Goal: Task Accomplishment & Management: Manage account settings

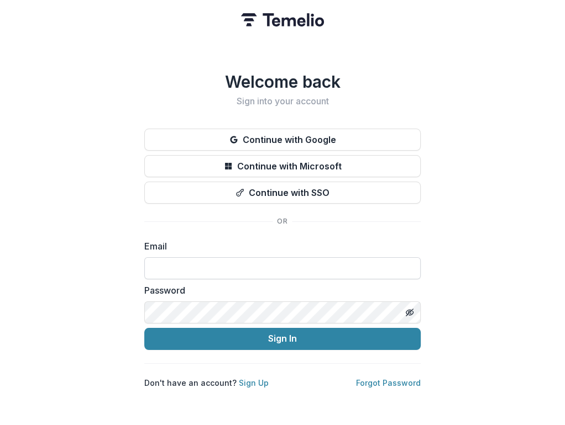
click at [167, 259] on input at bounding box center [282, 268] width 276 height 22
type input "**********"
click at [144, 328] on button "Sign In" at bounding box center [282, 339] width 276 height 22
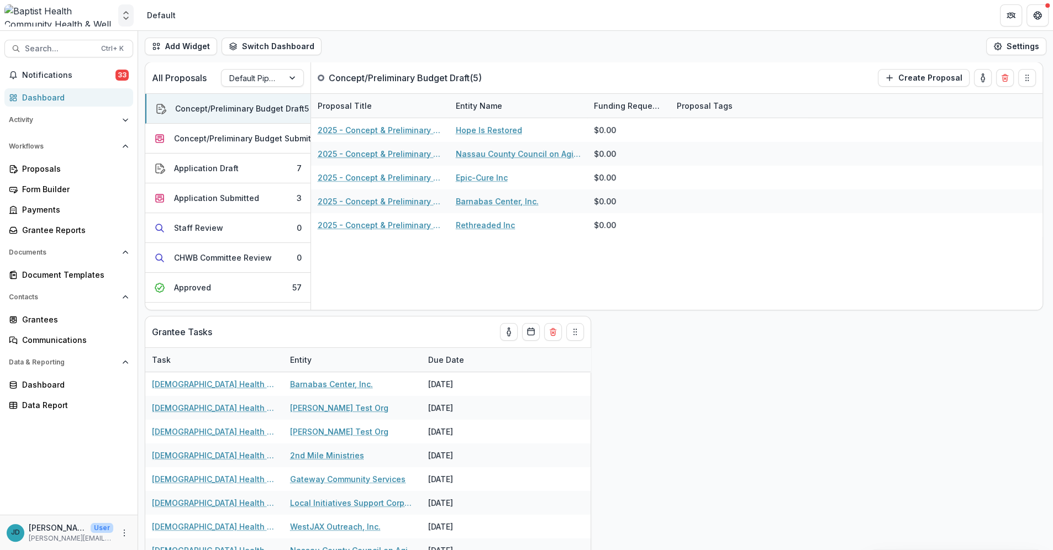
click at [128, 13] on icon "Open entity switcher" at bounding box center [125, 15] width 11 height 11
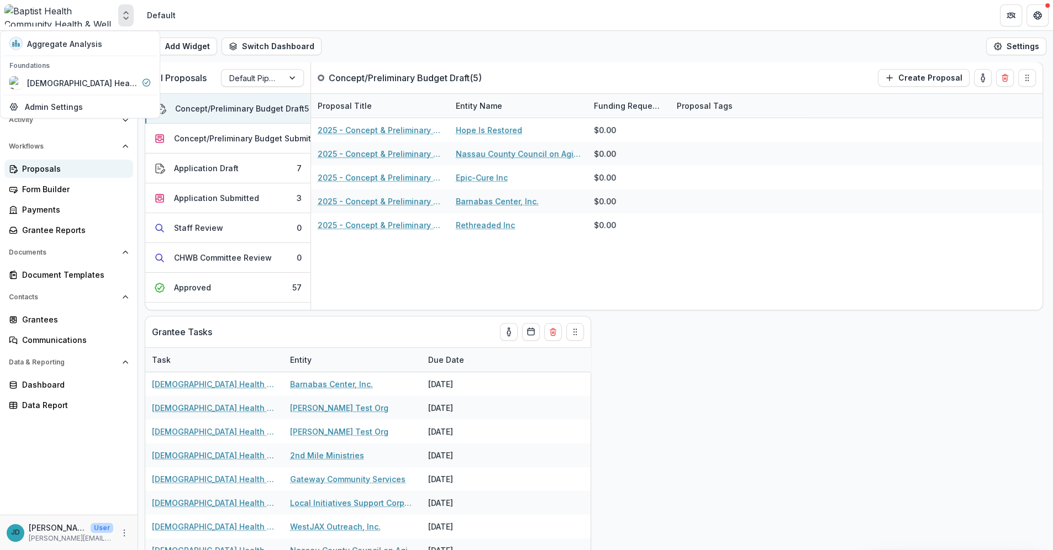
click at [56, 171] on div "Proposals" at bounding box center [73, 169] width 102 height 12
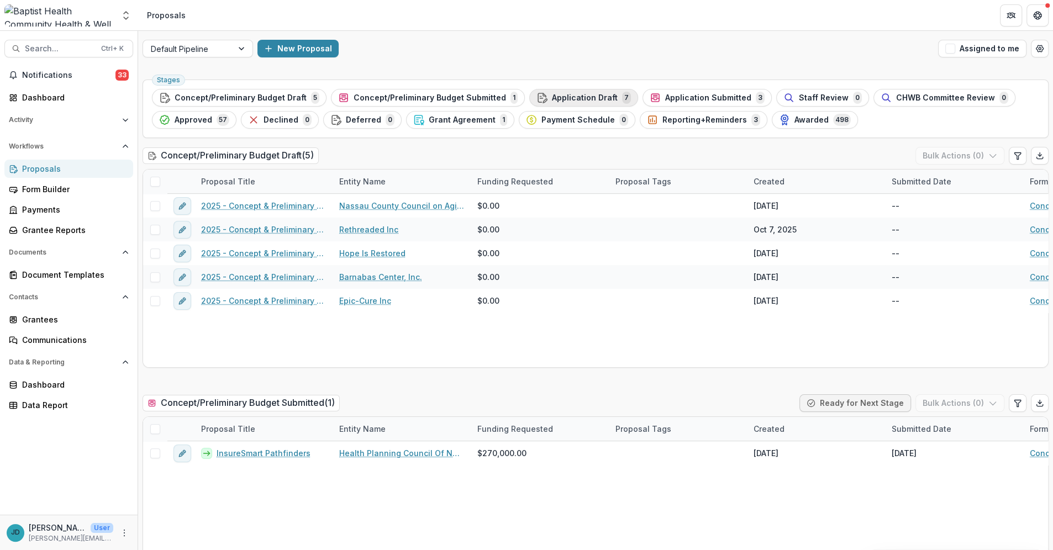
click at [564, 99] on span "Application Draft" at bounding box center [585, 97] width 66 height 9
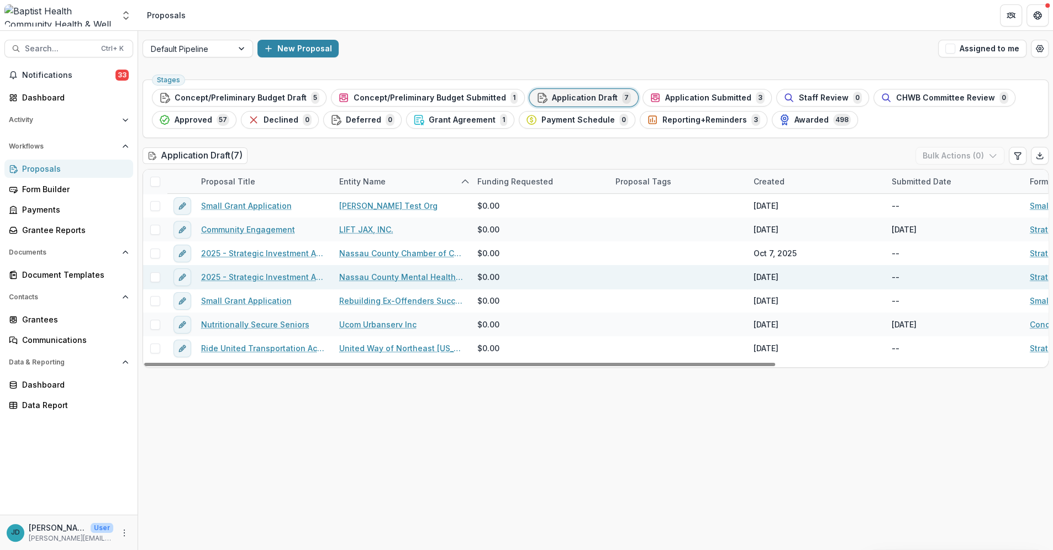
click at [273, 279] on link "2025 - Strategic Investment Application" at bounding box center [263, 277] width 125 height 12
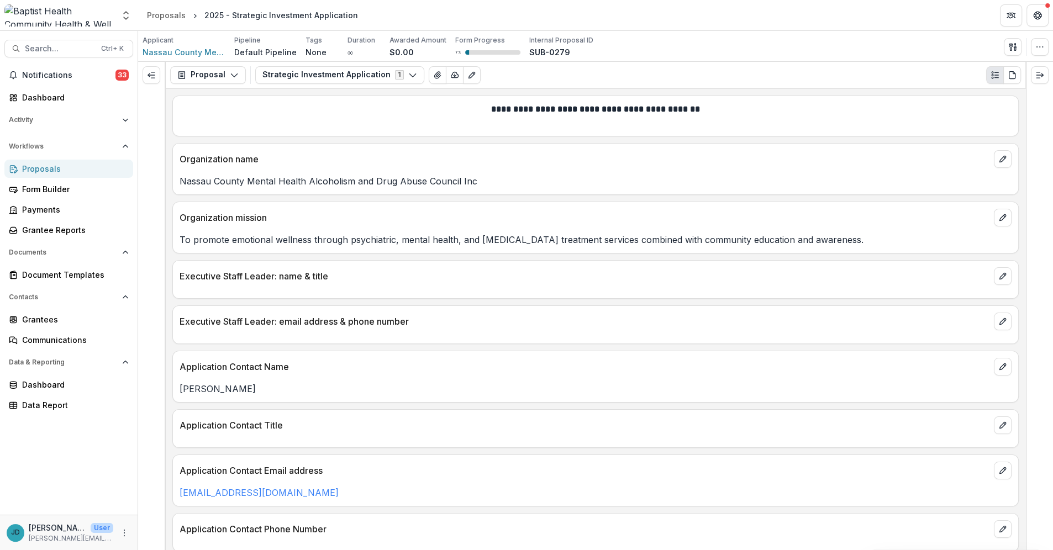
click at [56, 172] on div "Proposals" at bounding box center [73, 169] width 102 height 12
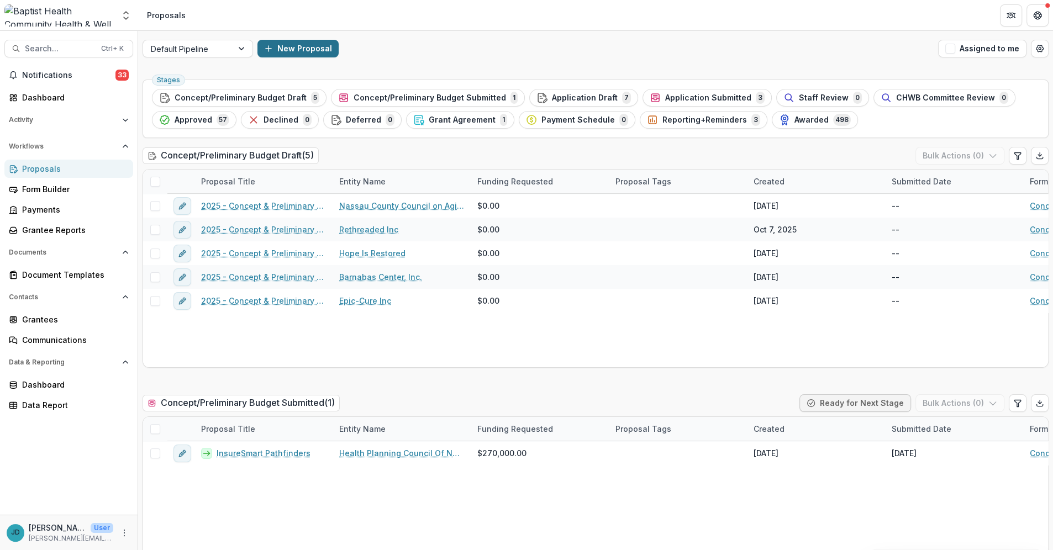
click at [272, 43] on button "New Proposal" at bounding box center [297, 49] width 81 height 18
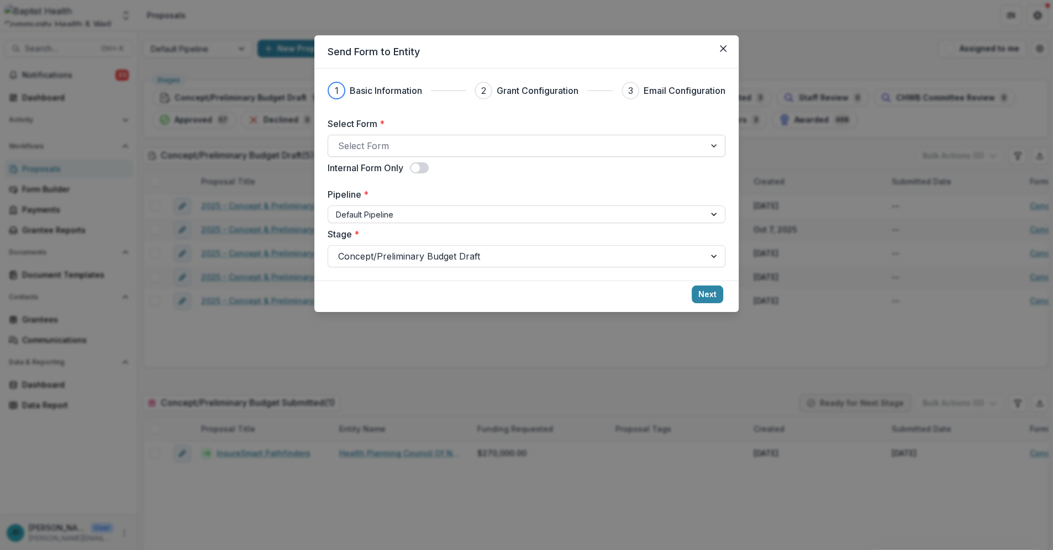
click at [564, 146] on div at bounding box center [715, 145] width 20 height 21
click at [564, 50] on icon "Close" at bounding box center [723, 48] width 7 height 7
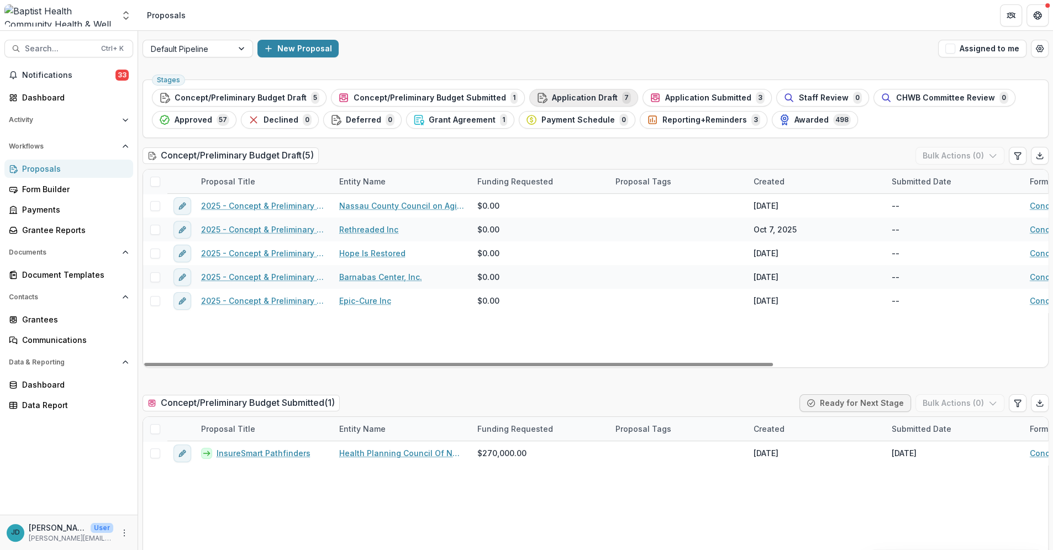
click at [564, 94] on span "Application Draft" at bounding box center [585, 97] width 66 height 9
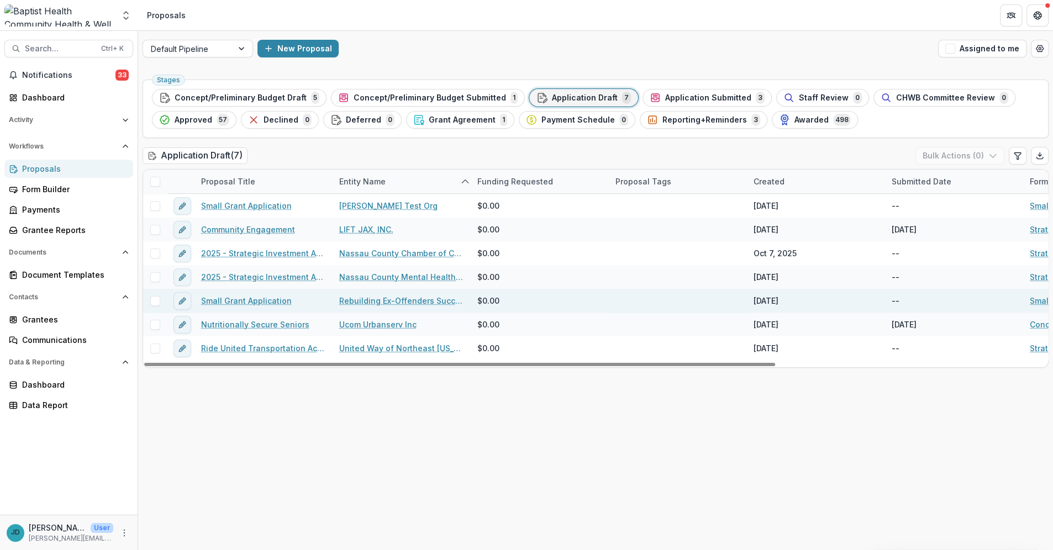
click at [252, 301] on link "Small Grant Application" at bounding box center [246, 301] width 91 height 12
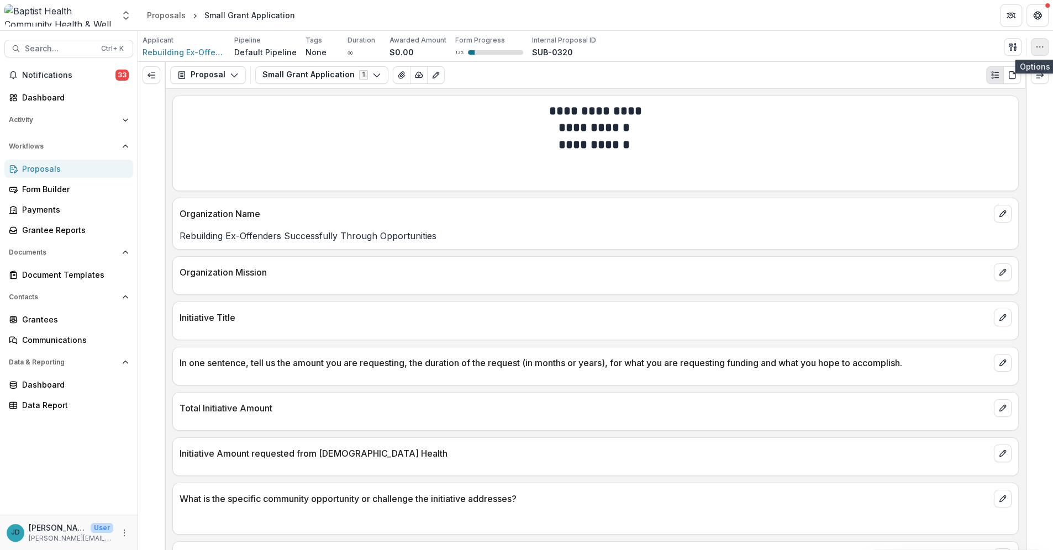
click at [564, 49] on icon "button" at bounding box center [1039, 47] width 9 height 9
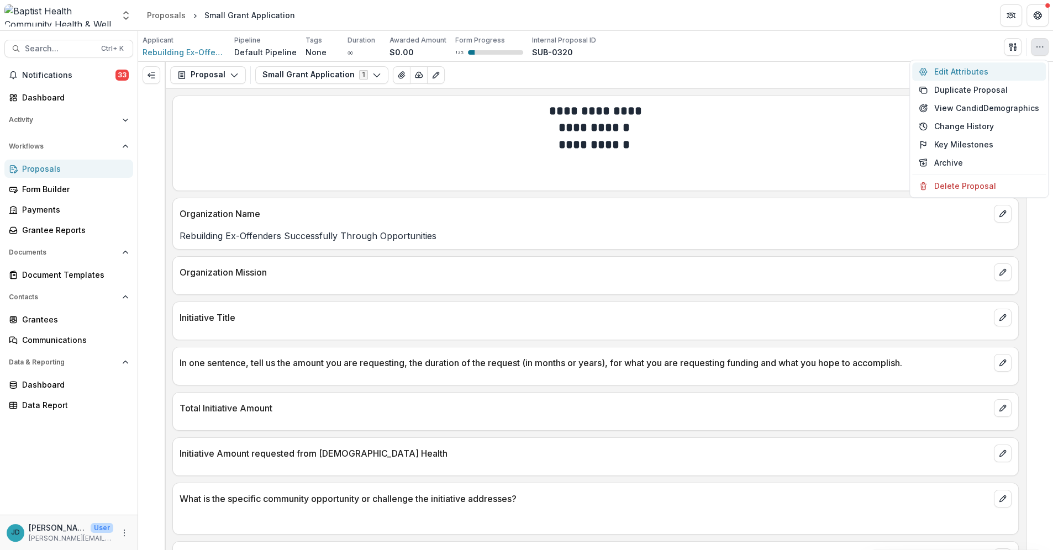
click at [564, 71] on button "Edit Attributes" at bounding box center [979, 71] width 134 height 18
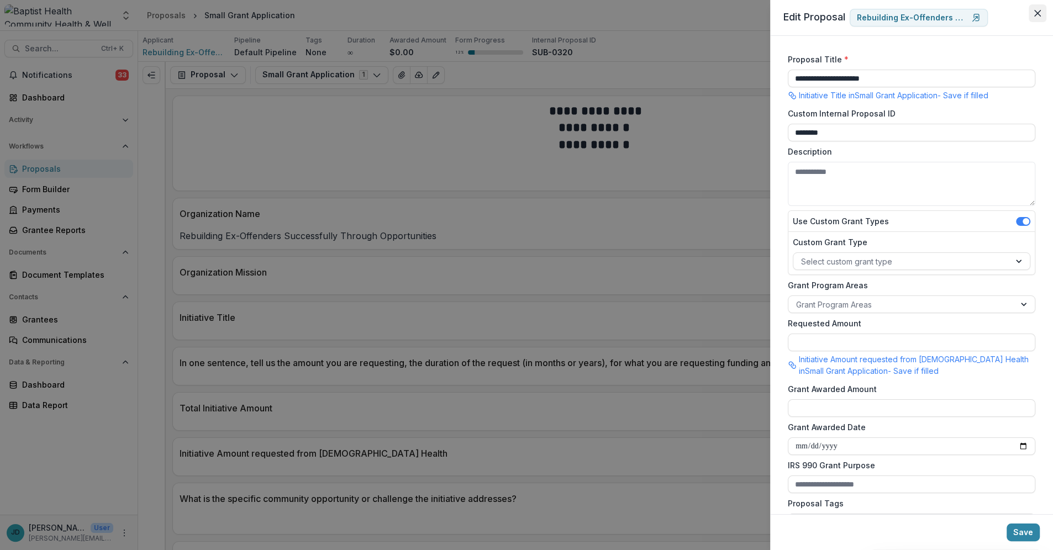
click at [564, 9] on button "Close" at bounding box center [1038, 13] width 18 height 18
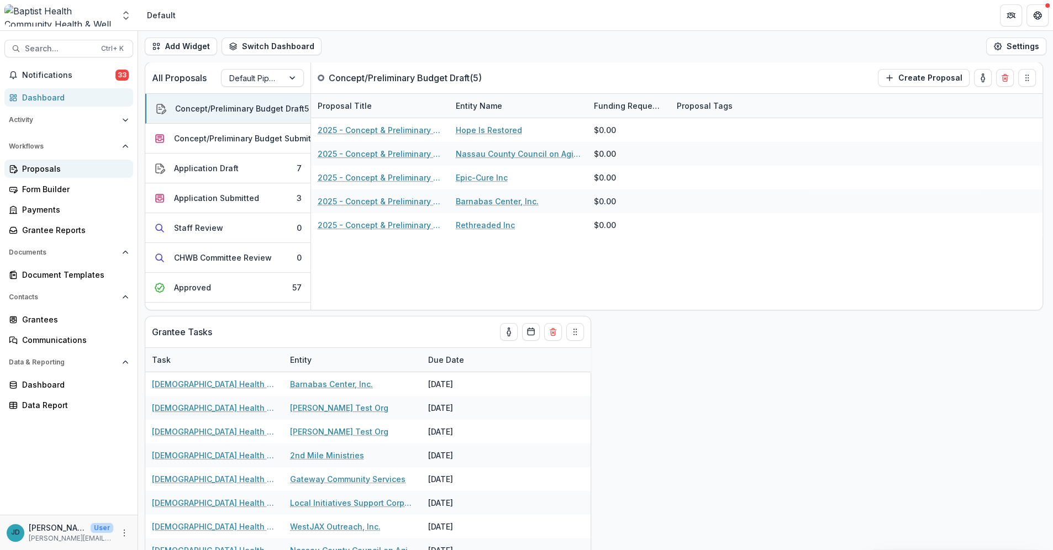
click at [40, 170] on div "Proposals" at bounding box center [73, 169] width 102 height 12
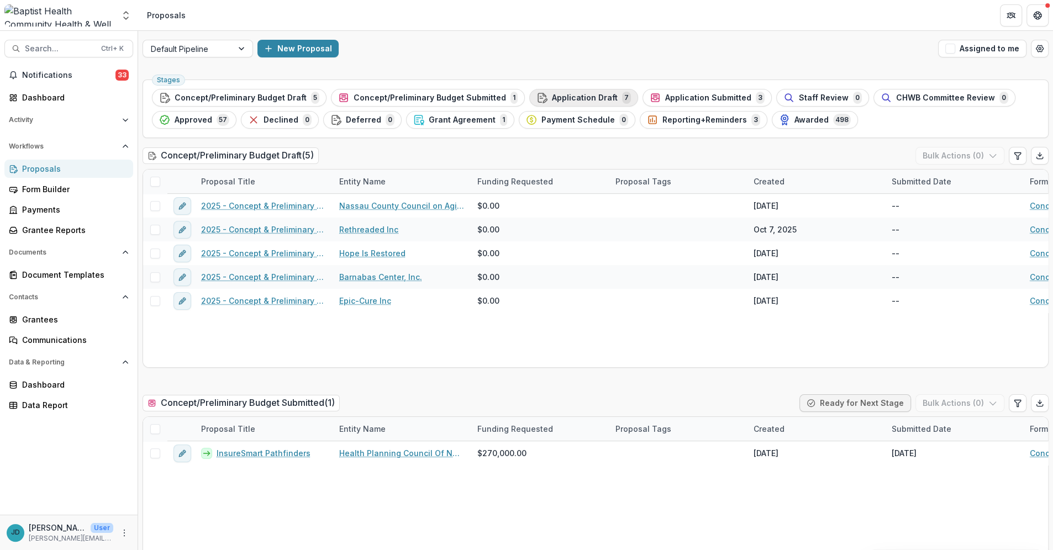
click at [565, 98] on span "Application Draft" at bounding box center [585, 97] width 66 height 9
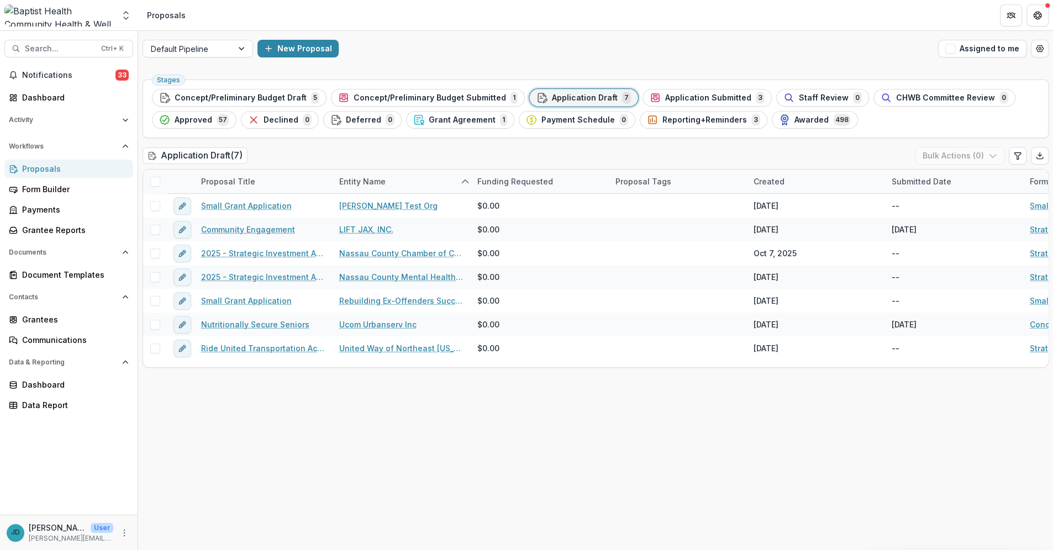
click at [565, 95] on span "Application Draft" at bounding box center [585, 97] width 66 height 9
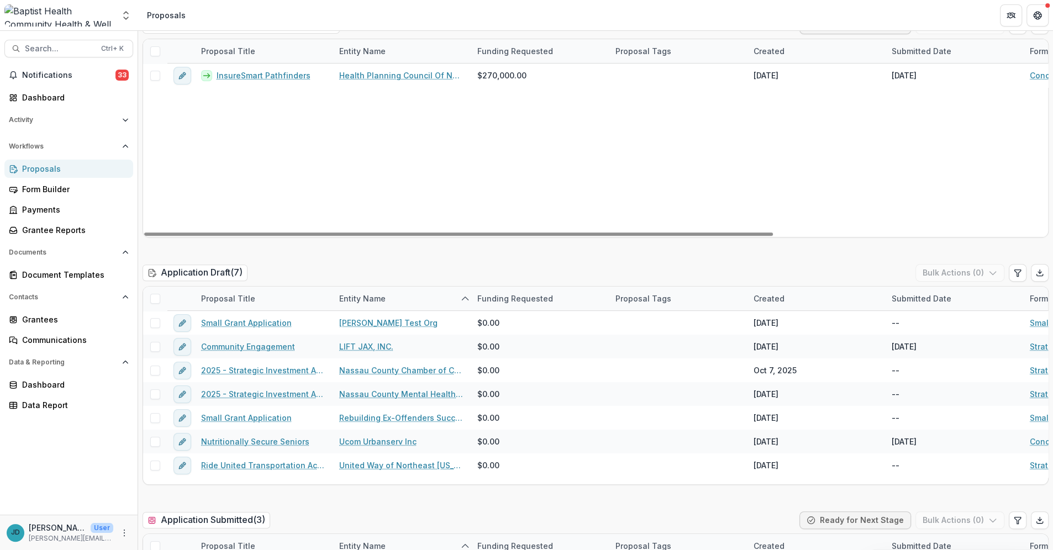
scroll to position [429, 0]
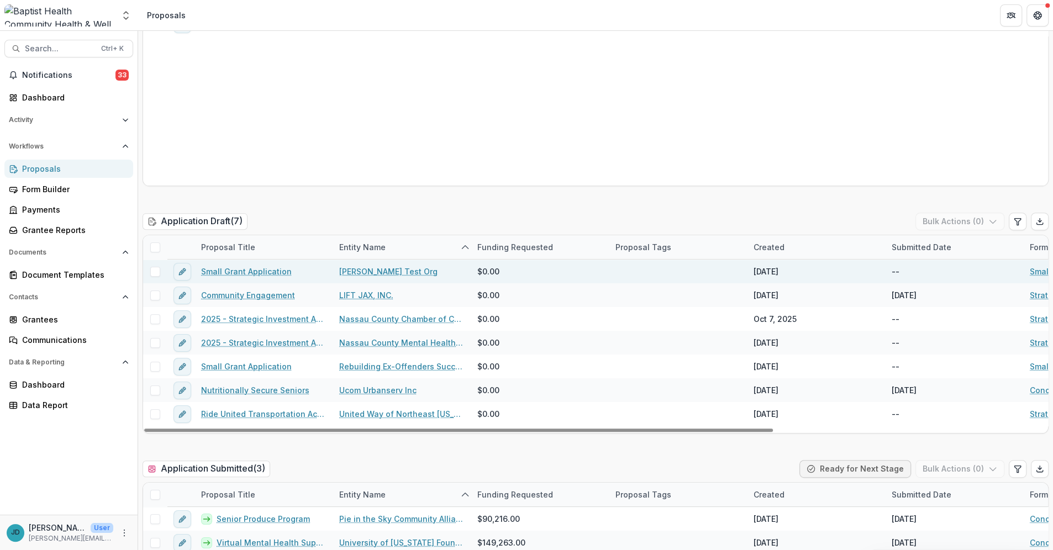
click at [156, 270] on span at bounding box center [155, 272] width 10 height 10
click at [565, 219] on button "Bulk Actions ( 1 )" at bounding box center [961, 222] width 87 height 18
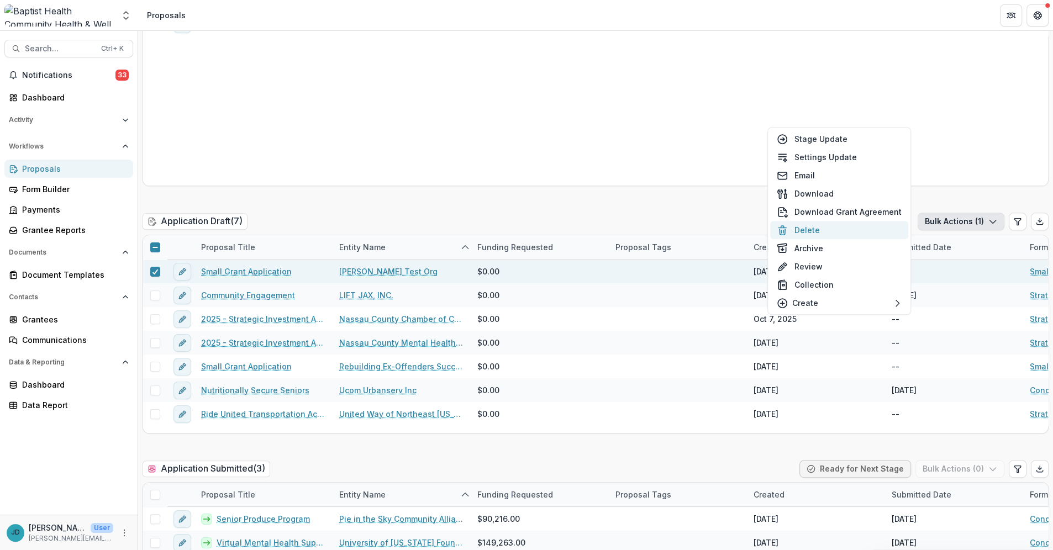
click at [565, 226] on button "Delete" at bounding box center [839, 230] width 138 height 18
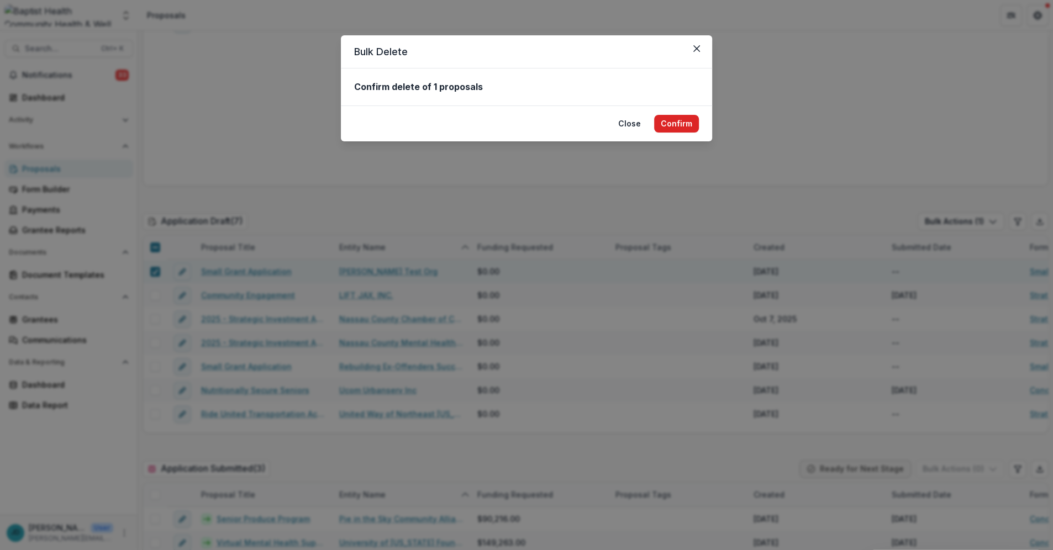
click at [565, 120] on button "Confirm" at bounding box center [676, 124] width 45 height 18
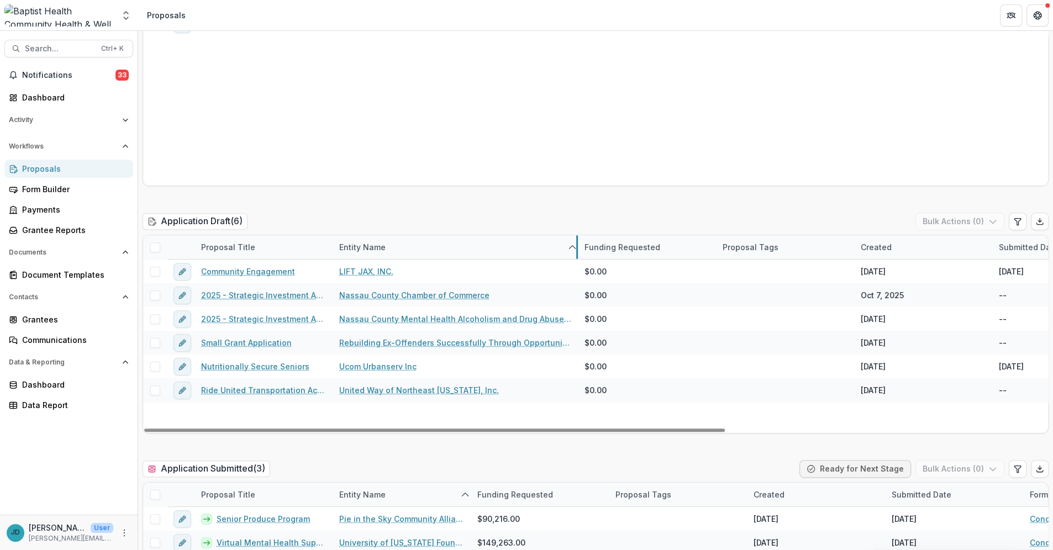
drag, startPoint x: 470, startPoint y: 245, endPoint x: 577, endPoint y: 247, distance: 107.2
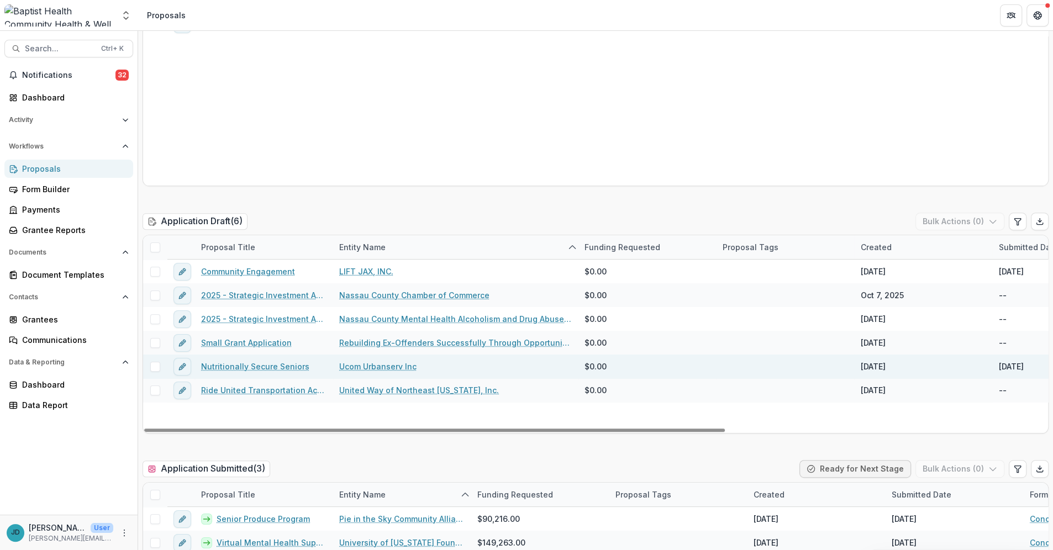
click at [358, 366] on link "Ucom Urbanserv Inc" at bounding box center [377, 367] width 77 height 12
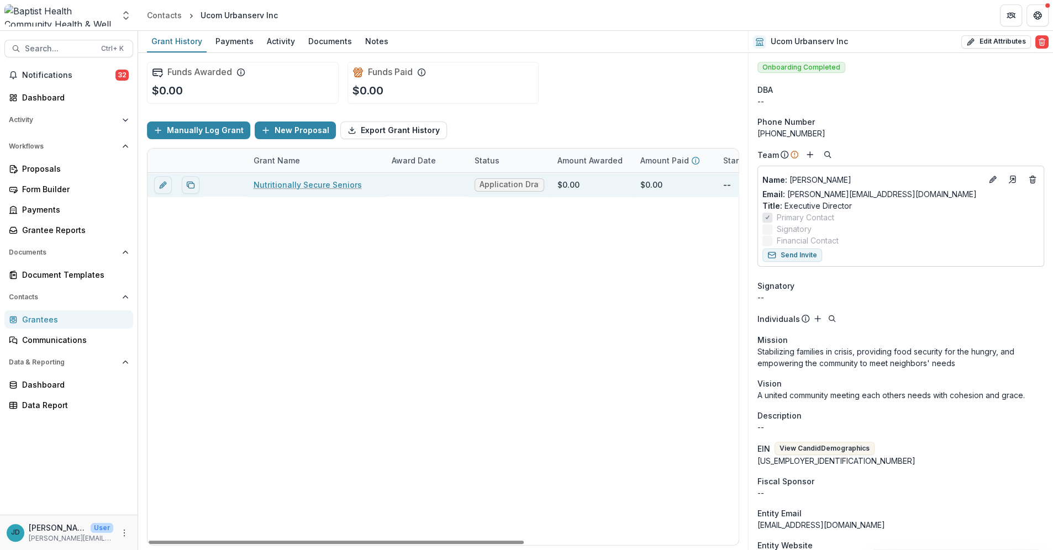
click at [294, 186] on link "Nutritionally Secure Seniors" at bounding box center [308, 185] width 108 height 12
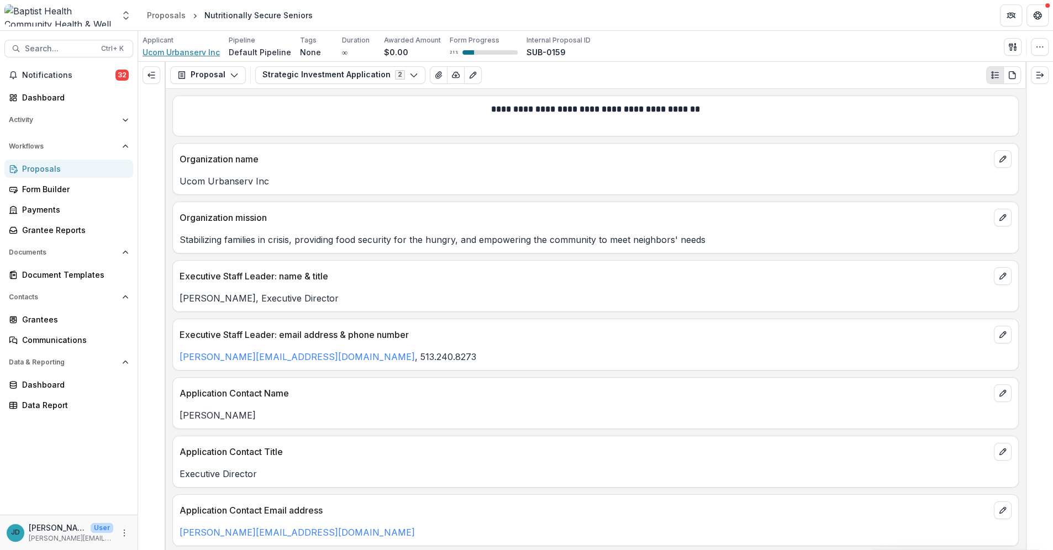
click at [183, 51] on span "Ucom Urbanserv Inc" at bounding box center [181, 52] width 77 height 12
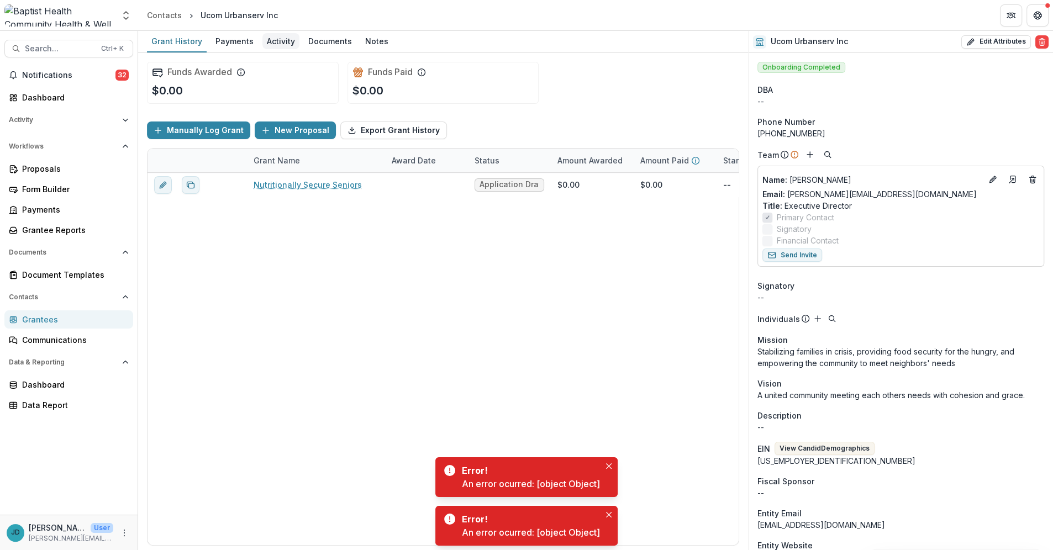
click at [270, 40] on div "Activity" at bounding box center [280, 41] width 37 height 16
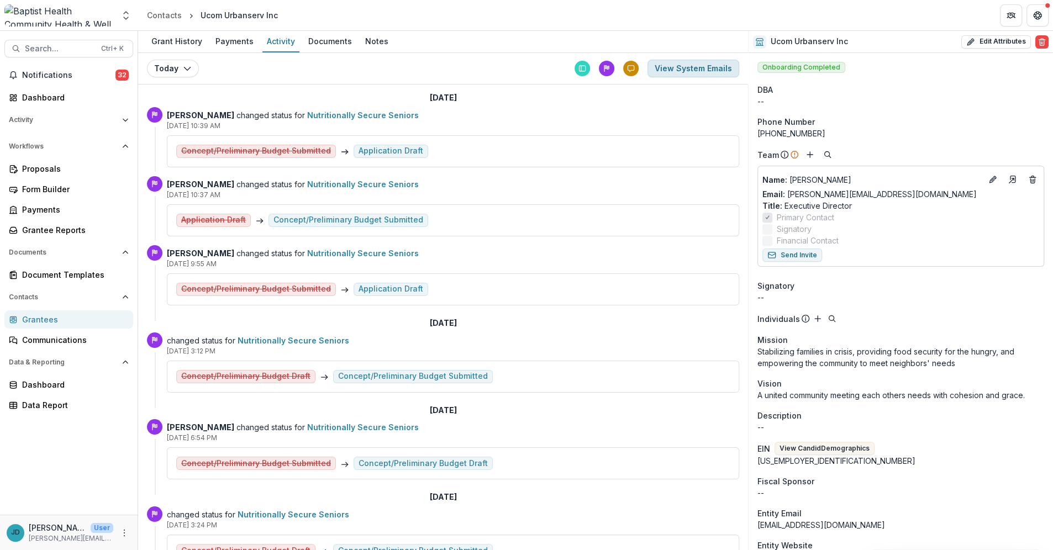
click at [565, 67] on button "View System Emails" at bounding box center [693, 69] width 92 height 18
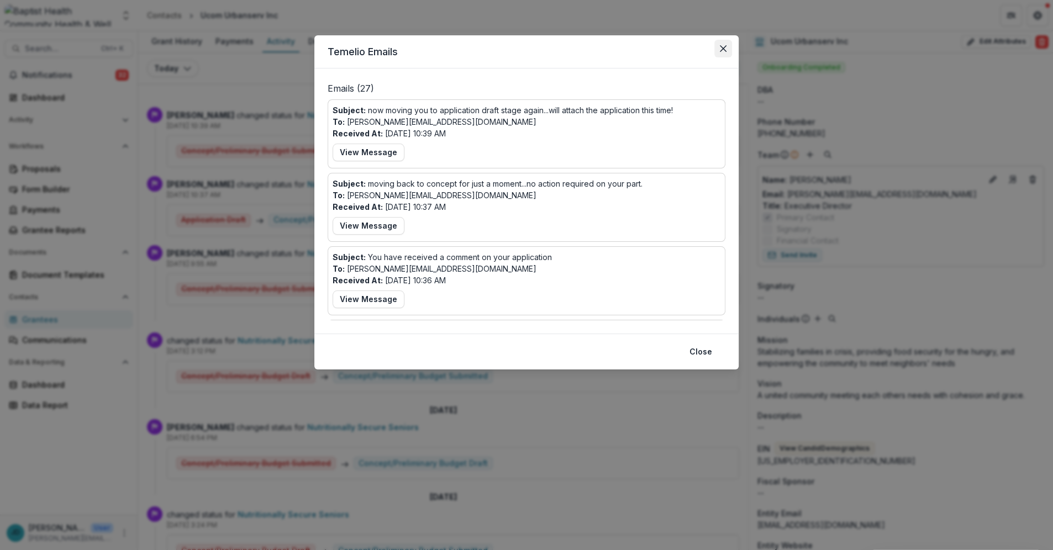
click at [565, 48] on icon "Close" at bounding box center [723, 48] width 7 height 7
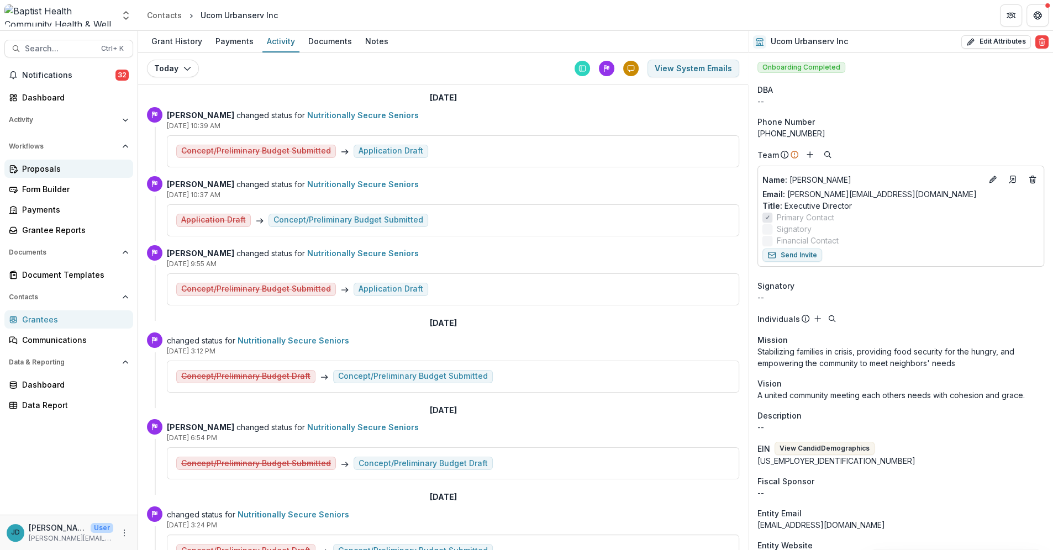
click at [38, 171] on div "Proposals" at bounding box center [73, 169] width 102 height 12
